Goal: Information Seeking & Learning: Find specific fact

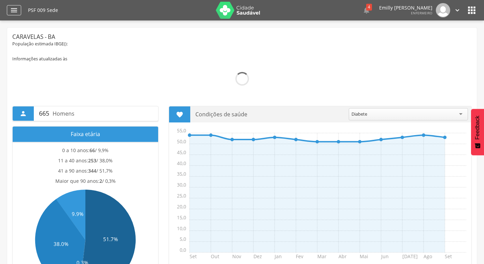
click at [16, 11] on icon "" at bounding box center [14, 10] width 8 height 8
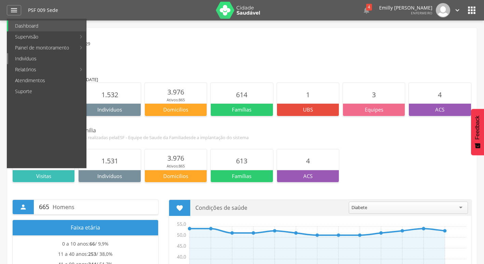
click at [43, 58] on link "Indivíduos" at bounding box center [47, 58] width 78 height 11
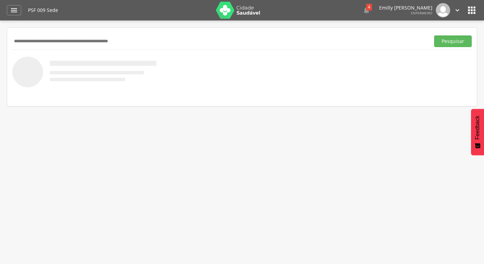
click at [122, 47] on div "Pesquisar" at bounding box center [242, 41] width 460 height 17
click at [114, 41] on input "text" at bounding box center [219, 42] width 415 height 12
type input "**********"
click at [434, 36] on button "Pesquisar" at bounding box center [453, 42] width 38 height 12
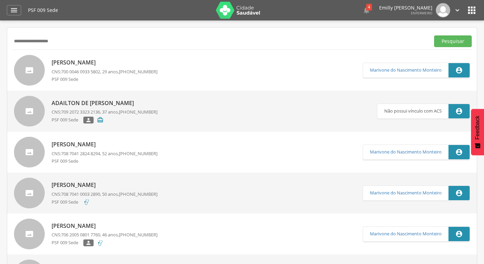
drag, startPoint x: 114, startPoint y: 41, endPoint x: 0, endPoint y: 66, distance: 117.1
click at [0, 65] on html " Dashboard Supervisão Produtividade Mapa da Cidade App desatualizado Última si…" at bounding box center [242, 132] width 484 height 264
click at [247, 15] on img at bounding box center [238, 10] width 44 height 17
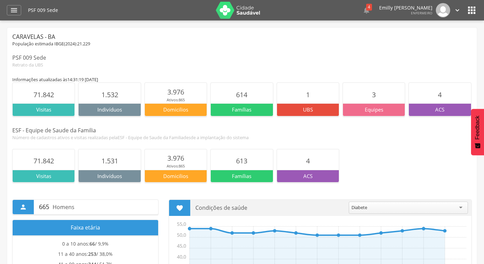
click at [230, 10] on img at bounding box center [238, 10] width 44 height 17
click at [41, 103] on section "71.842" at bounding box center [44, 93] width 62 height 20
click at [309, 108] on p "UBS" at bounding box center [308, 109] width 62 height 7
click at [353, 109] on p "Equipes" at bounding box center [374, 109] width 62 height 7
click at [313, 113] on p "UBS" at bounding box center [308, 109] width 62 height 7
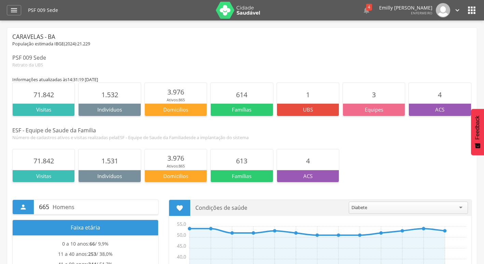
click at [308, 102] on section "1" at bounding box center [308, 93] width 62 height 20
click at [308, 98] on span "1" at bounding box center [308, 94] width 4 height 9
click at [8, 8] on div "" at bounding box center [14, 10] width 14 height 10
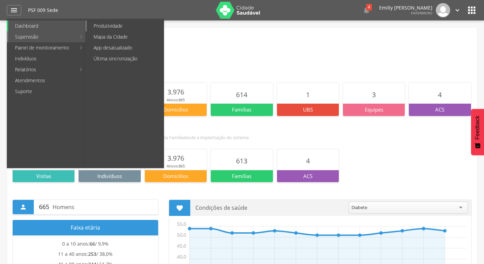
click at [134, 26] on link "Produtividade" at bounding box center [125, 25] width 77 height 11
type input "**********"
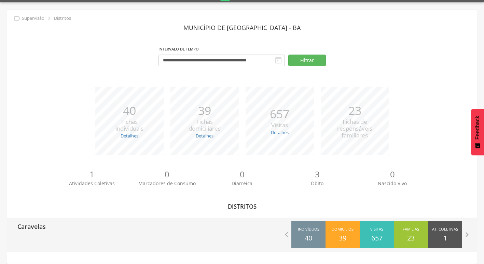
scroll to position [20, 0]
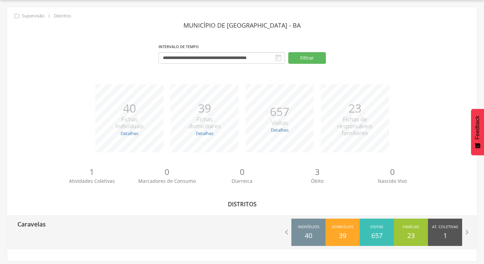
click at [114, 238] on div "Caravelas  Indivíduos 40 Domicílios 39 Visitas 657 Famílias 23 At. Coletivas 1…" at bounding box center [242, 233] width 470 height 34
click at [123, 234] on div "Caravelas  Indivíduos 40 Domicílios 39 Visitas 657 Famílias 23 At. Coletivas 1…" at bounding box center [242, 233] width 470 height 34
click at [130, 224] on div "Caravelas" at bounding box center [124, 224] width 235 height 17
type input "**********"
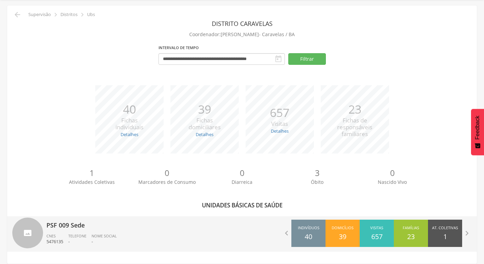
click at [81, 234] on span "Telefone" at bounding box center [77, 236] width 18 height 5
type input "**********"
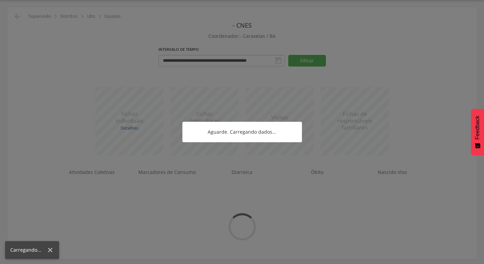
scroll to position [22, 0]
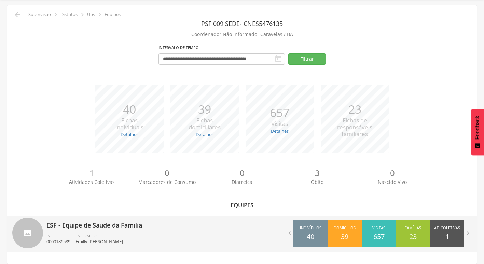
click at [152, 230] on div "ESF - Equipe de Saude da Familia INE 0000186589 ENFERMEIRO Emilly Anne Santana …" at bounding box center [141, 235] width 191 height 36
type input "**********"
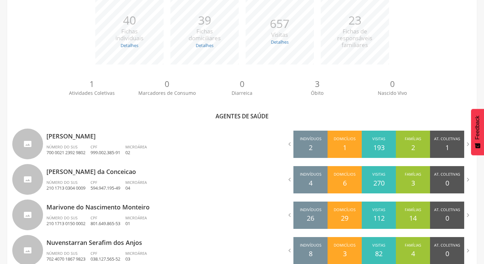
scroll to position [138, 0]
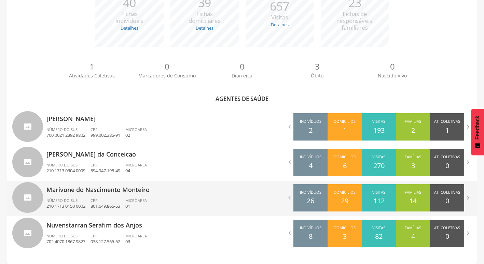
click at [175, 192] on p "Marivone do Nascimento Monteiro" at bounding box center [141, 188] width 191 height 14
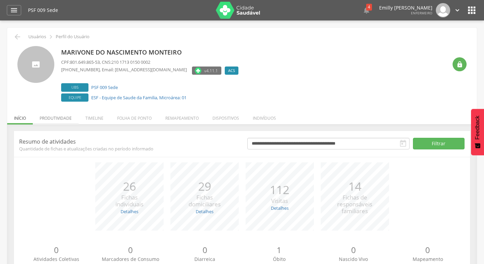
click at [55, 117] on li "Produtividade" at bounding box center [56, 117] width 46 height 16
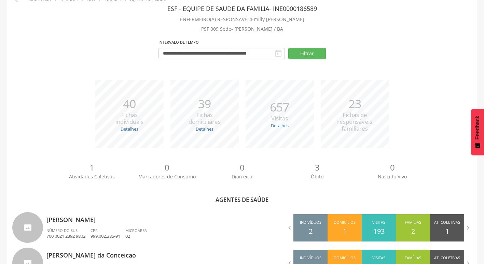
scroll to position [138, 0]
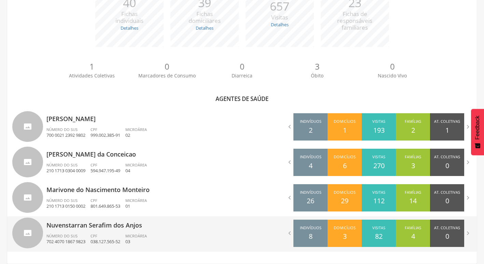
click at [168, 232] on div "Nuvenstarran Serafim dos Anjos Número do SUS 702 4070 1867 9823 CPF 038.127.565…" at bounding box center [141, 235] width 191 height 36
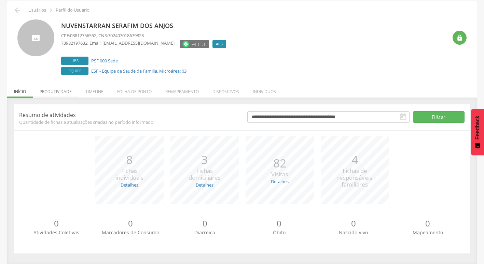
click at [56, 96] on li "Produtividade" at bounding box center [56, 90] width 46 height 16
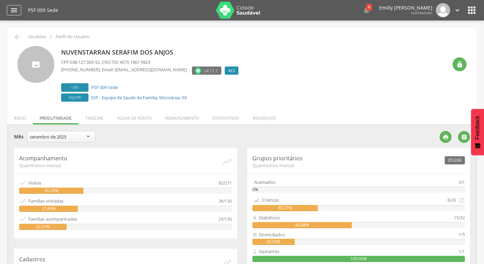
click at [12, 9] on icon "" at bounding box center [14, 10] width 8 height 8
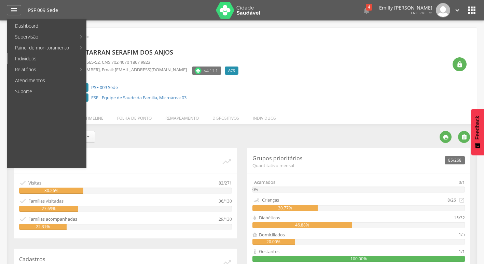
click at [38, 58] on link "Indivíduos" at bounding box center [47, 58] width 78 height 11
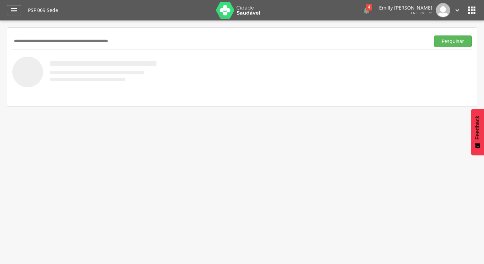
click at [82, 41] on input "text" at bounding box center [219, 42] width 415 height 12
click at [434, 36] on button "Pesquisar" at bounding box center [453, 42] width 38 height 12
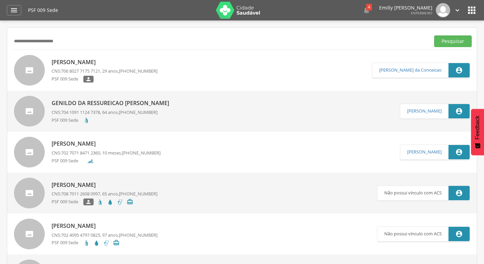
click at [28, 41] on input "**********" at bounding box center [219, 42] width 415 height 12
click at [35, 42] on input "**********" at bounding box center [219, 42] width 415 height 12
click at [22, 45] on input "**********" at bounding box center [219, 42] width 415 height 12
drag, startPoint x: 25, startPoint y: 44, endPoint x: 20, endPoint y: 43, distance: 4.5
click at [20, 43] on input "**********" at bounding box center [219, 42] width 415 height 12
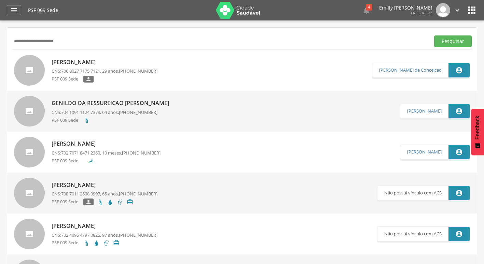
type input "**********"
click at [434, 36] on button "Pesquisar" at bounding box center [453, 42] width 38 height 12
click at [234, 9] on img at bounding box center [238, 10] width 44 height 17
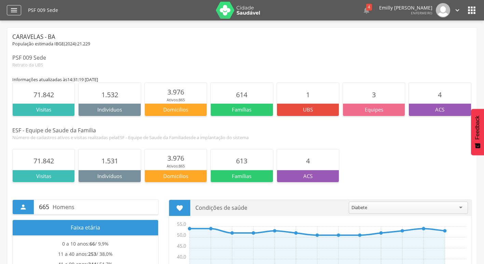
drag, startPoint x: 10, startPoint y: 9, endPoint x: 15, endPoint y: 11, distance: 6.0
click at [10, 9] on icon "" at bounding box center [14, 10] width 8 height 8
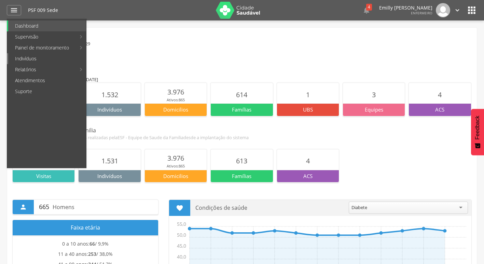
click at [41, 62] on link "Indivíduos" at bounding box center [47, 58] width 78 height 11
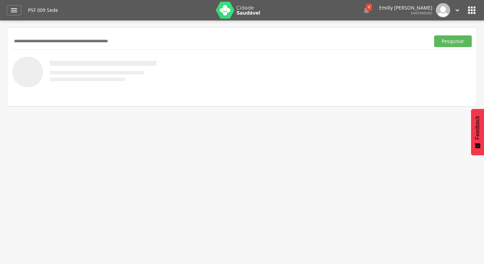
click at [74, 35] on div "Pesquisar" at bounding box center [242, 41] width 460 height 17
click at [77, 38] on input "text" at bounding box center [219, 42] width 415 height 12
type input "**********"
click at [434, 36] on button "Pesquisar" at bounding box center [453, 42] width 38 height 12
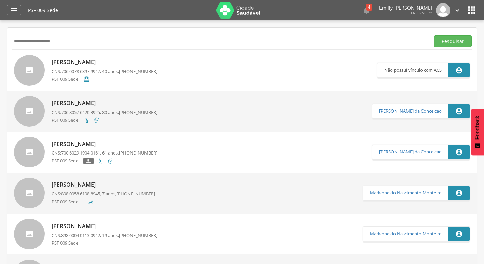
click at [222, 7] on img at bounding box center [238, 10] width 44 height 17
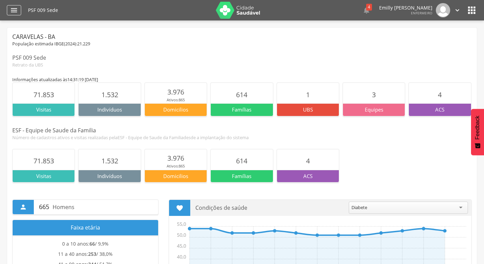
click at [21, 12] on div "" at bounding box center [14, 10] width 14 height 10
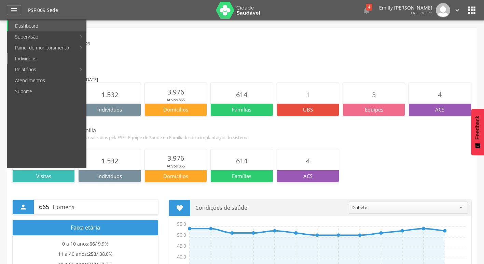
click at [43, 58] on link "Indivíduos" at bounding box center [47, 58] width 78 height 11
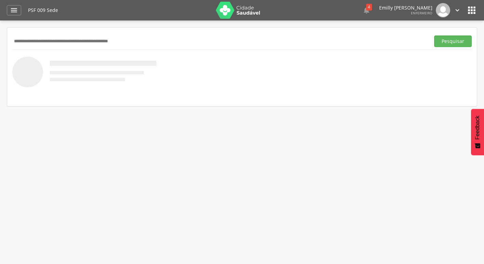
click at [102, 44] on input "text" at bounding box center [219, 42] width 415 height 12
type input "**********"
click at [434, 36] on button "Pesquisar" at bounding box center [453, 42] width 38 height 12
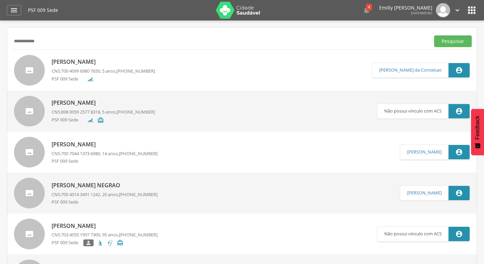
drag, startPoint x: 72, startPoint y: 42, endPoint x: -1, endPoint y: 50, distance: 73.6
click at [0, 50] on html " Dashboard Supervisão Produtividade Mapa da Cidade App desatualizado Última si…" at bounding box center [242, 132] width 484 height 264
click at [455, 10] on icon "" at bounding box center [458, 10] width 8 height 8
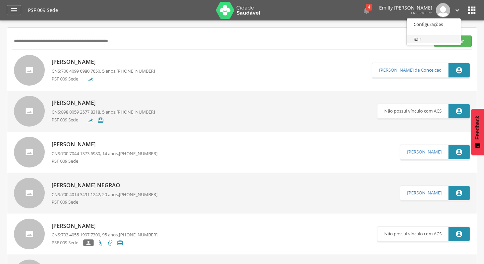
click at [419, 40] on link "Sair" at bounding box center [434, 39] width 54 height 9
